Goal: Information Seeking & Learning: Understand process/instructions

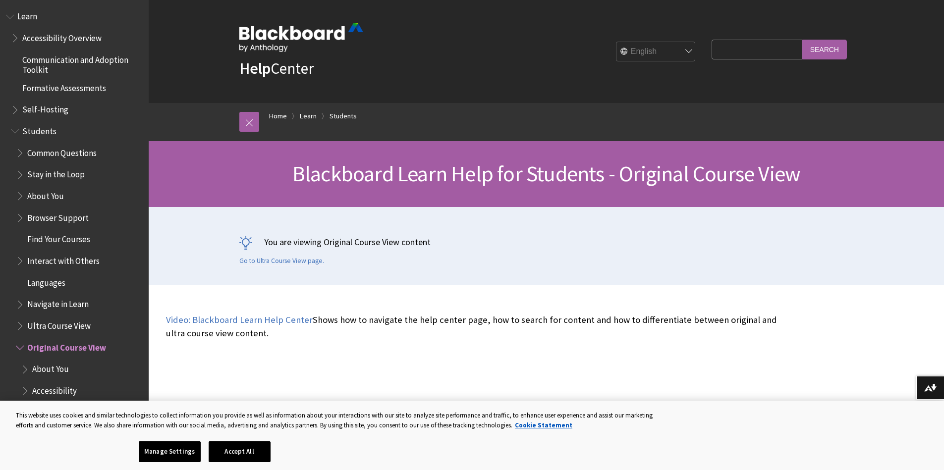
scroll to position [269, 0]
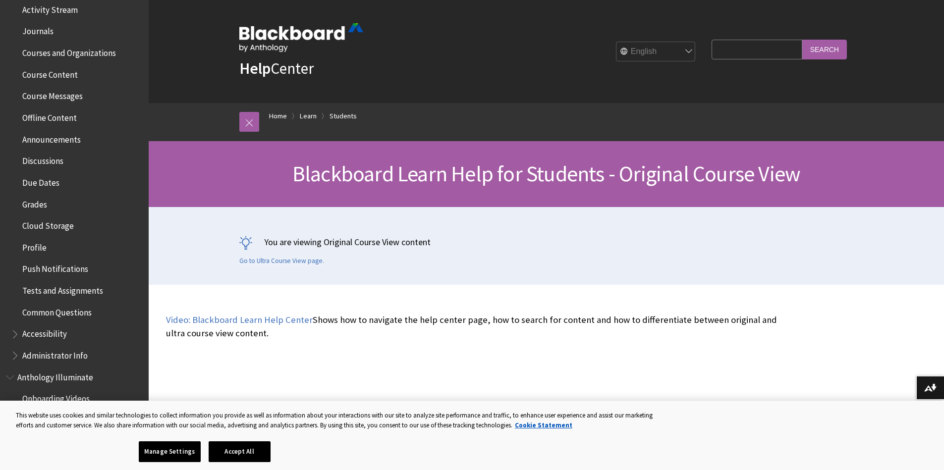
click at [768, 49] on input "Search Query" at bounding box center [757, 49] width 90 height 19
type input "redo submission"
click at [803, 40] on input "Search" at bounding box center [825, 49] width 45 height 19
click at [820, 52] on input "Search" at bounding box center [825, 49] width 45 height 19
click at [824, 53] on input "Search" at bounding box center [825, 49] width 45 height 19
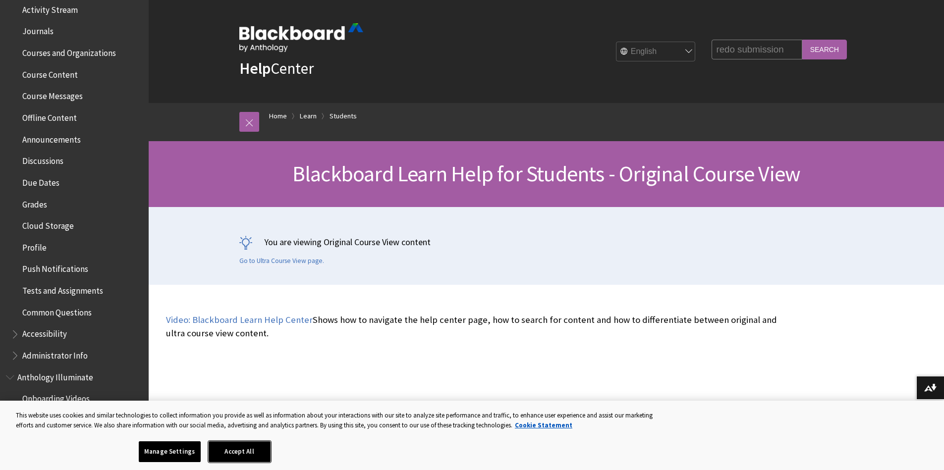
click at [244, 456] on button "Accept All" at bounding box center [240, 452] width 62 height 21
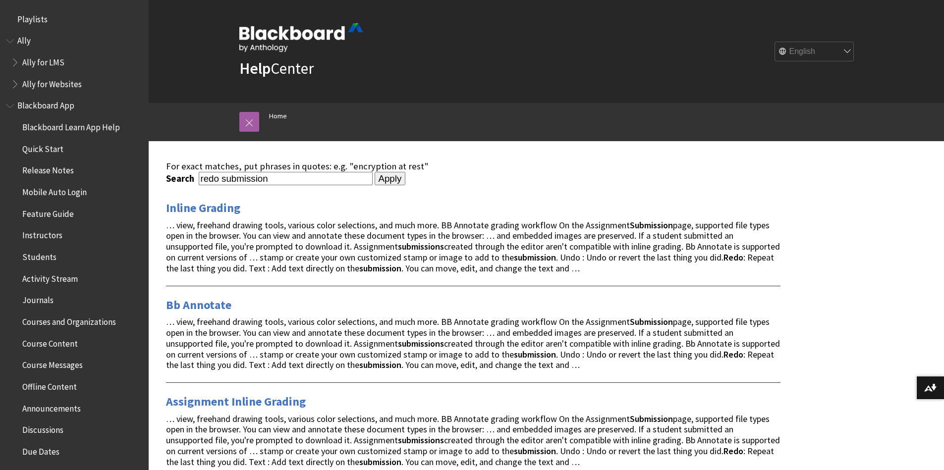
drag, startPoint x: 219, startPoint y: 180, endPoint x: 181, endPoint y: 189, distance: 38.2
type input "submission"
click at [375, 172] on input "Apply" at bounding box center [390, 179] width 31 height 14
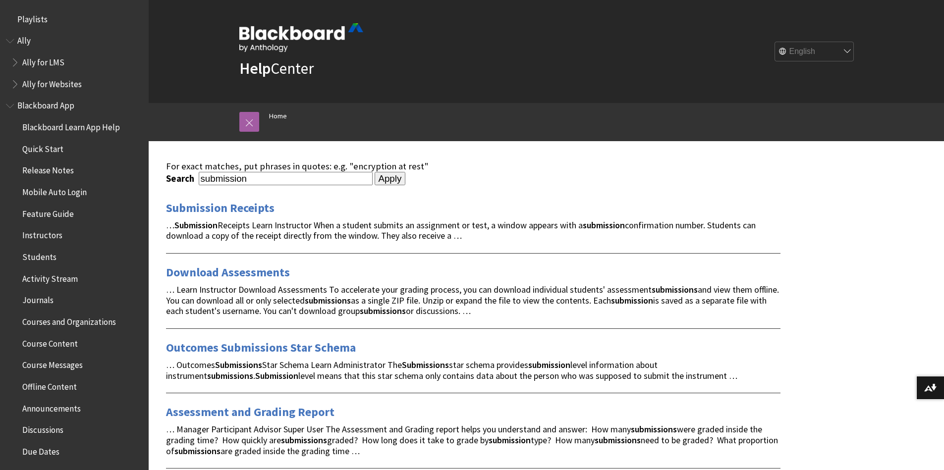
click at [332, 179] on input "submission" at bounding box center [286, 178] width 174 height 13
click at [255, 205] on link "Submission Receipts" at bounding box center [220, 208] width 109 height 16
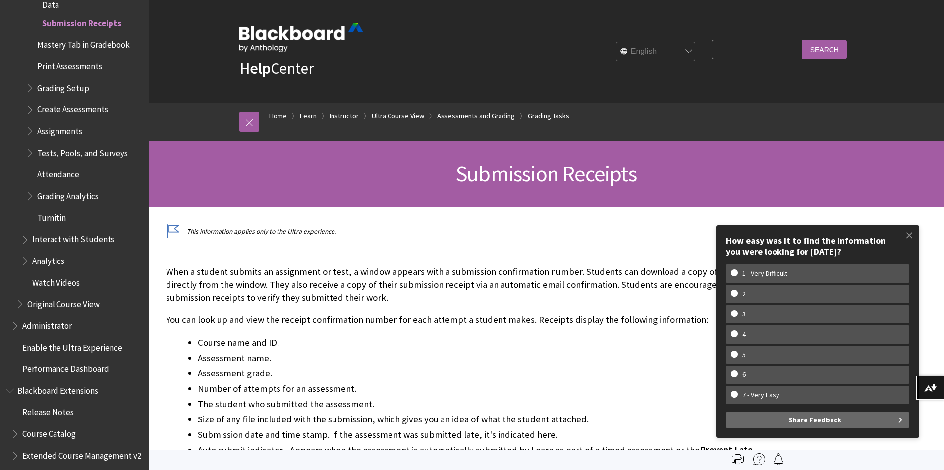
click at [739, 53] on input "Search Query" at bounding box center [757, 49] width 90 height 19
type input "resubmit"
click at [803, 40] on input "Search" at bounding box center [825, 49] width 45 height 19
click at [825, 50] on input "Search" at bounding box center [825, 49] width 45 height 19
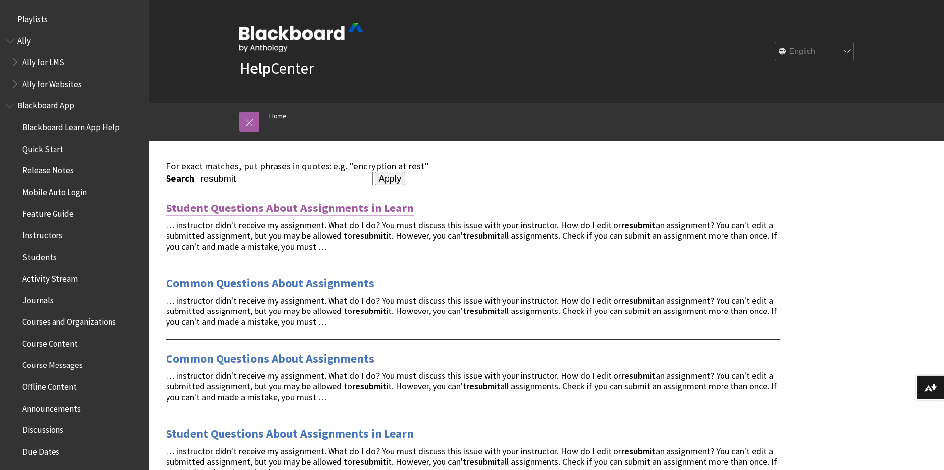
click at [375, 210] on link "Student Questions About Assignments in Learn" at bounding box center [290, 208] width 248 height 16
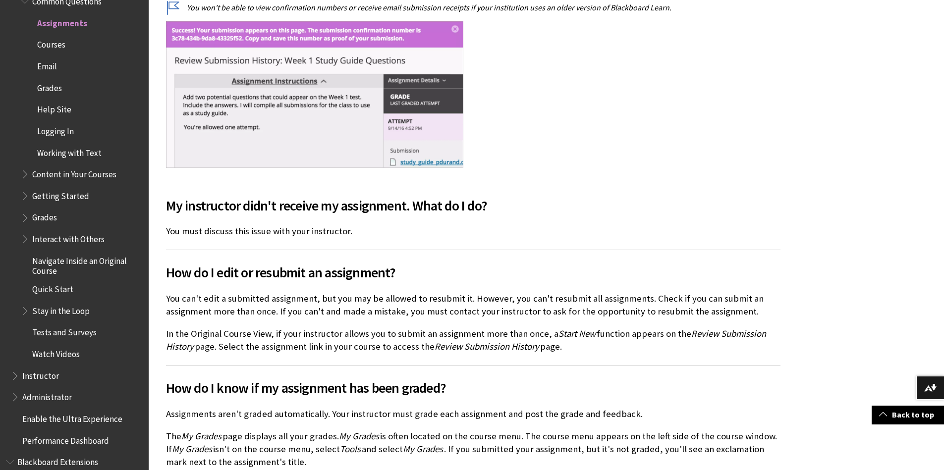
scroll to position [635, 0]
